Goal: Find specific page/section: Find specific page/section

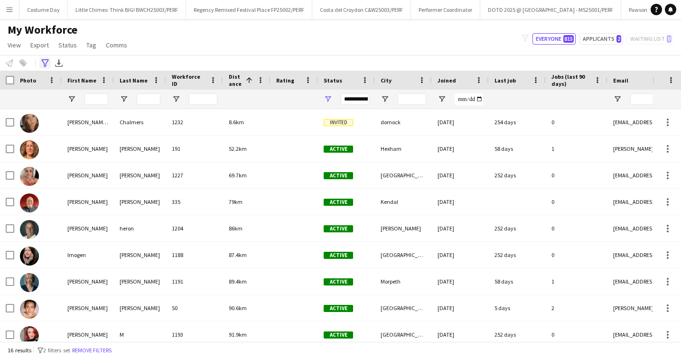
scroll to position [193, 0]
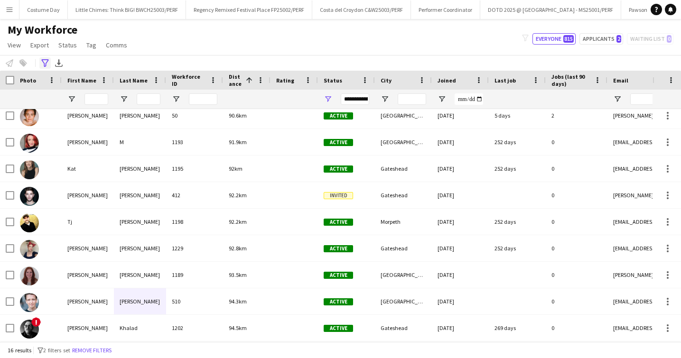
click at [46, 64] on icon at bounding box center [44, 63] width 7 height 8
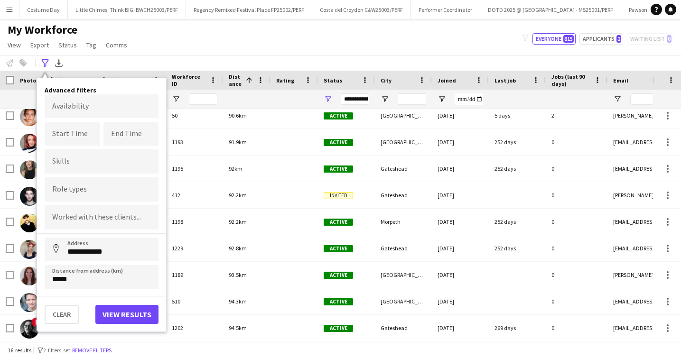
click at [163, 31] on div "My Workforce View Views Default view New view Update view Delete view Edit name…" at bounding box center [340, 39] width 681 height 32
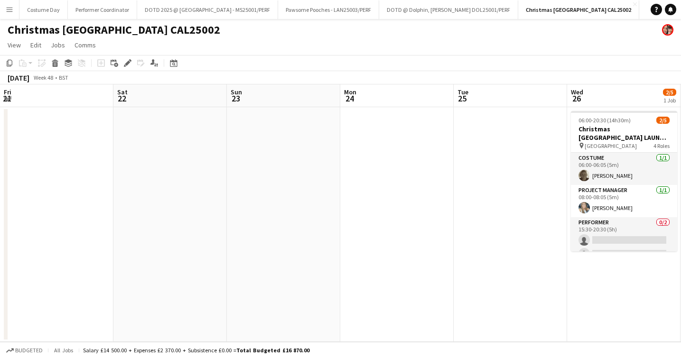
scroll to position [0, 418]
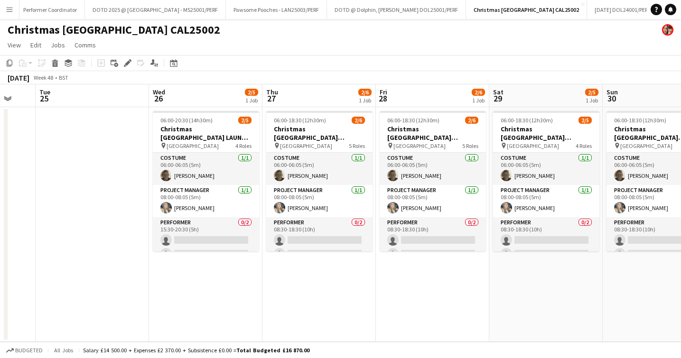
click at [7, 8] on app-icon "Menu" at bounding box center [10, 10] width 8 height 8
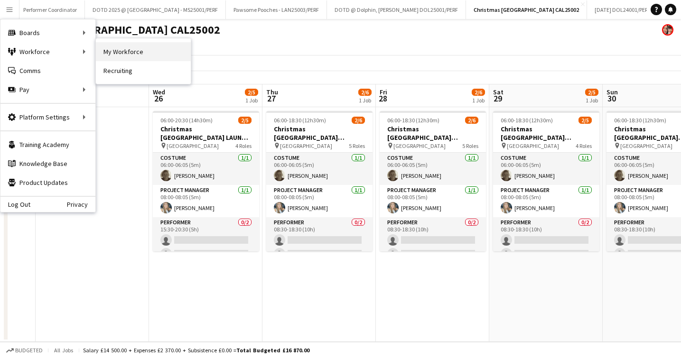
click at [136, 51] on link "My Workforce" at bounding box center [143, 51] width 95 height 19
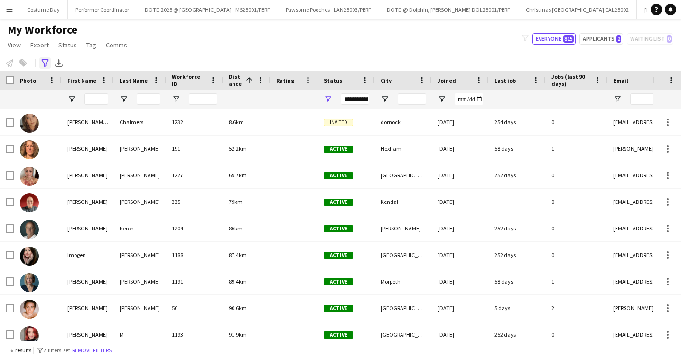
click at [48, 66] on icon "Advanced filters" at bounding box center [45, 63] width 8 height 8
